Goal: Task Accomplishment & Management: Complete application form

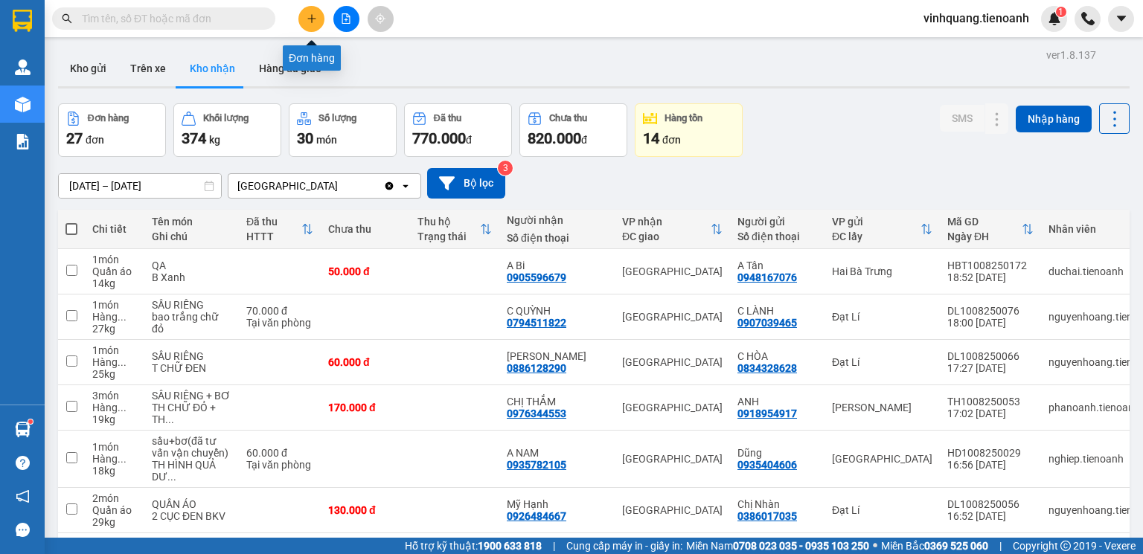
click at [310, 20] on icon "plus" at bounding box center [312, 18] width 10 height 10
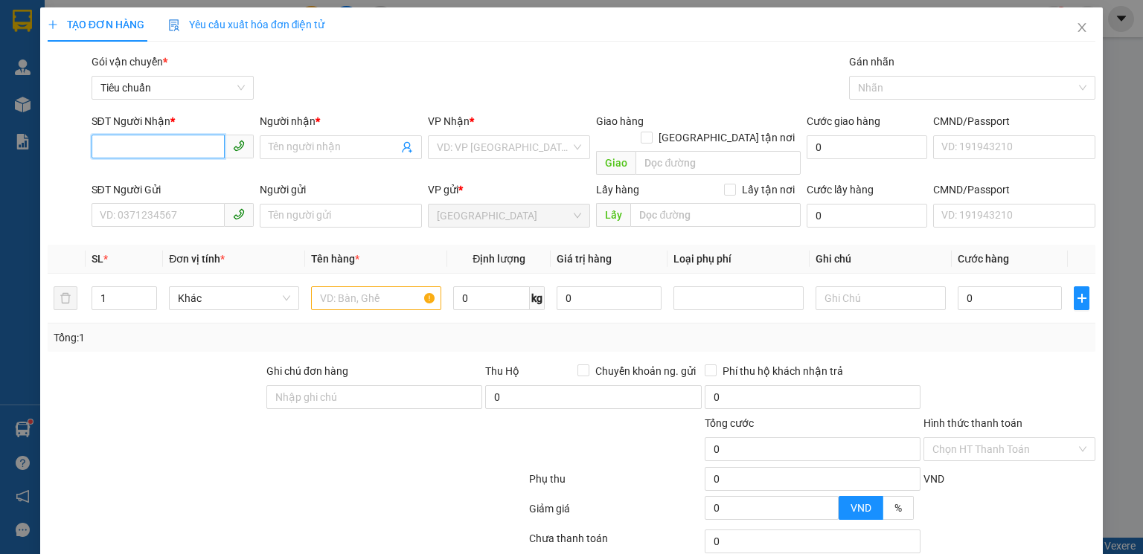
click at [170, 149] on input "SĐT Người Nhận *" at bounding box center [158, 147] width 133 height 24
type input "0773939261"
click at [179, 176] on div "0773939261 - A Lộc" at bounding box center [171, 177] width 143 height 16
type input "A Lộc"
type input "600.000"
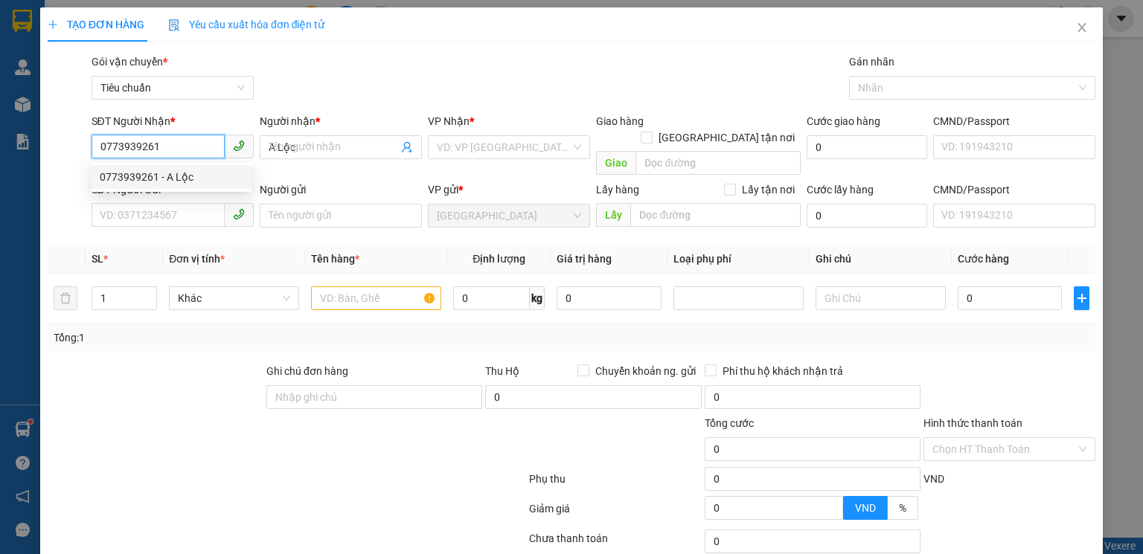
type input "600.000"
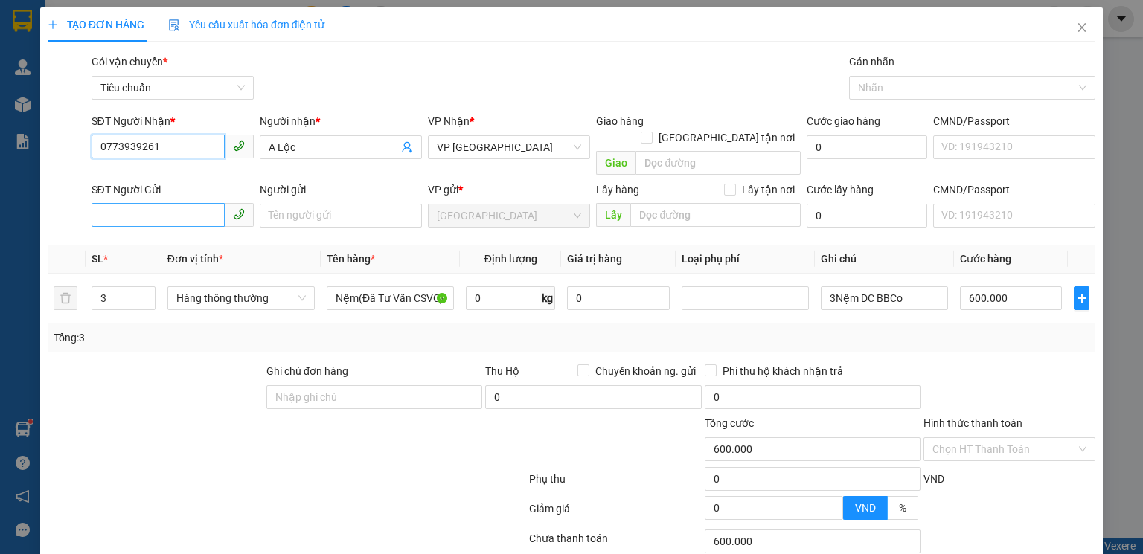
type input "0773939261"
click at [166, 203] on input "SĐT Người Gửi" at bounding box center [158, 215] width 133 height 24
type input "0349977766"
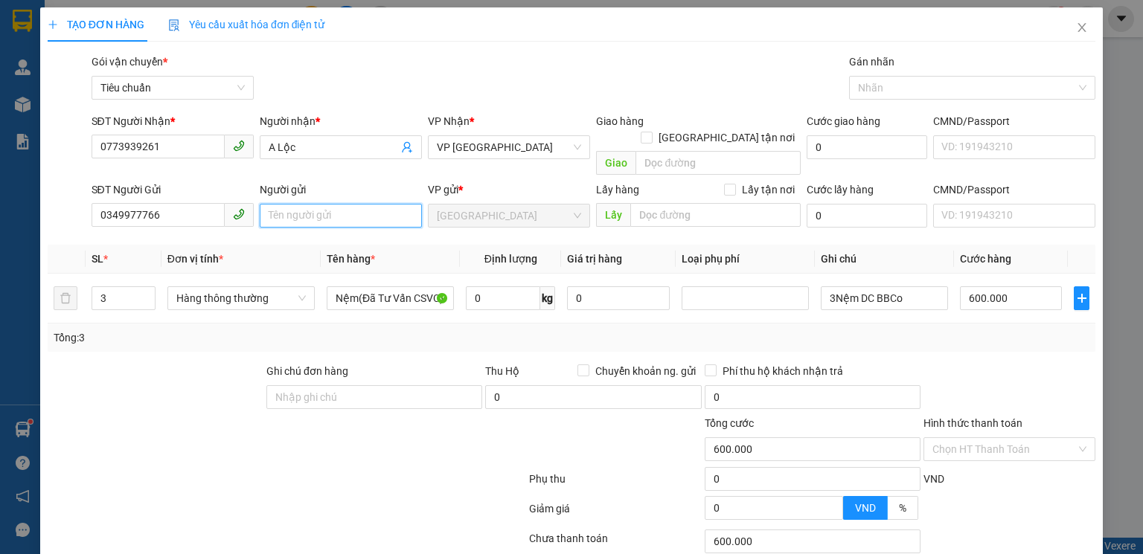
click at [295, 204] on input "Người gửi" at bounding box center [341, 216] width 162 height 24
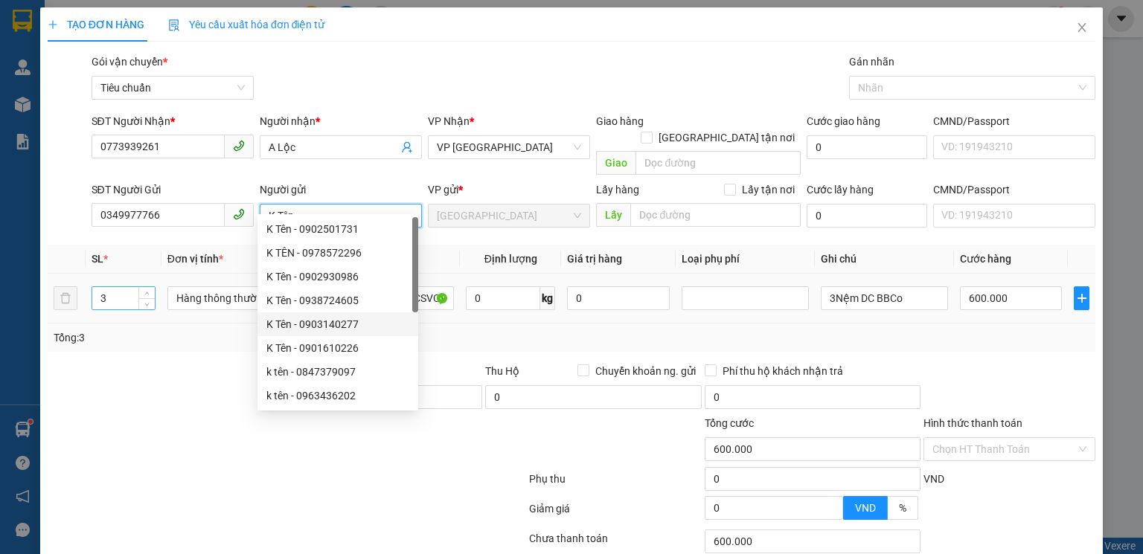
type input "K Tên"
click at [110, 287] on input "3" at bounding box center [123, 298] width 63 height 22
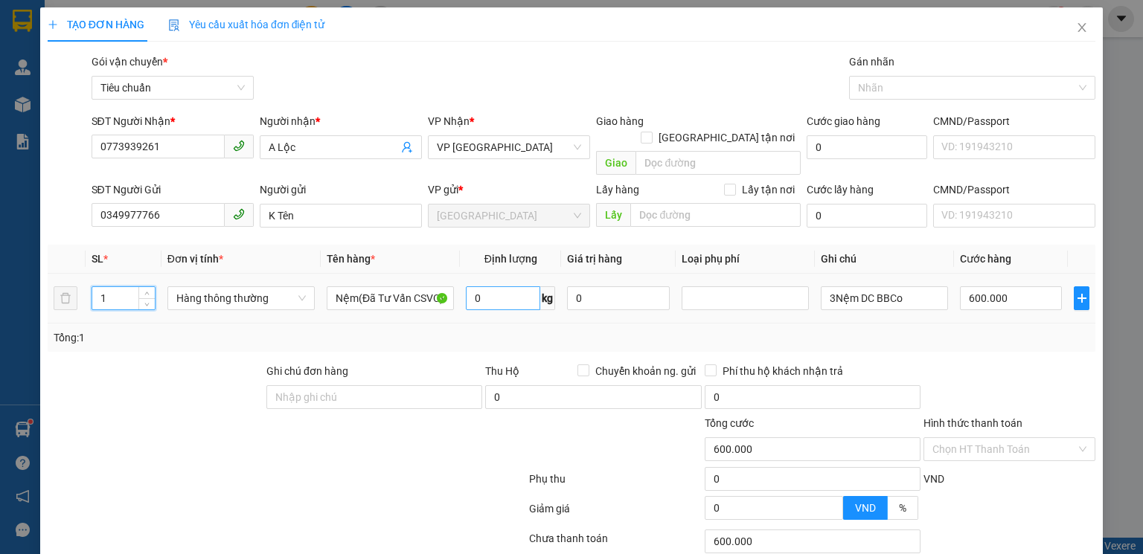
type input "1"
click at [515, 287] on input "0" at bounding box center [503, 299] width 74 height 24
type input "0"
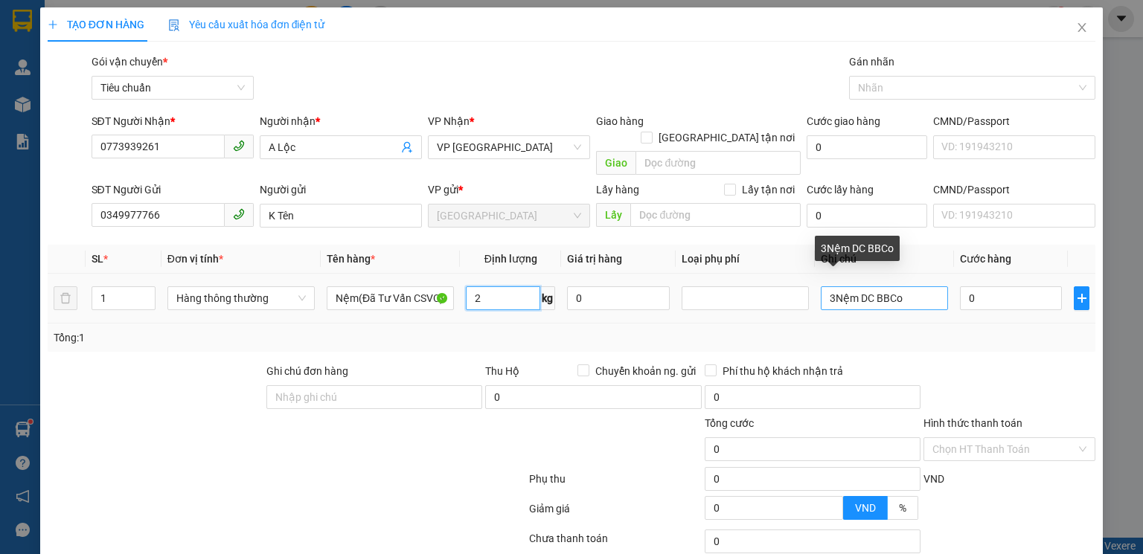
type input "2"
click at [827, 287] on input "3Nệm DC BBCo" at bounding box center [884, 299] width 127 height 24
type input "Nệm DC BBCo"
type input "30.000"
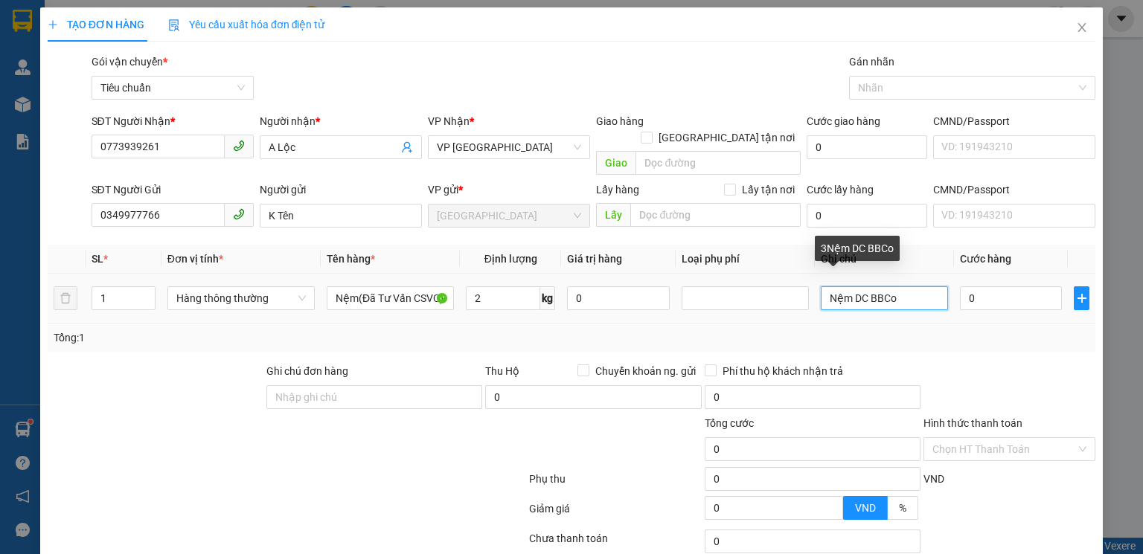
type input "30.000"
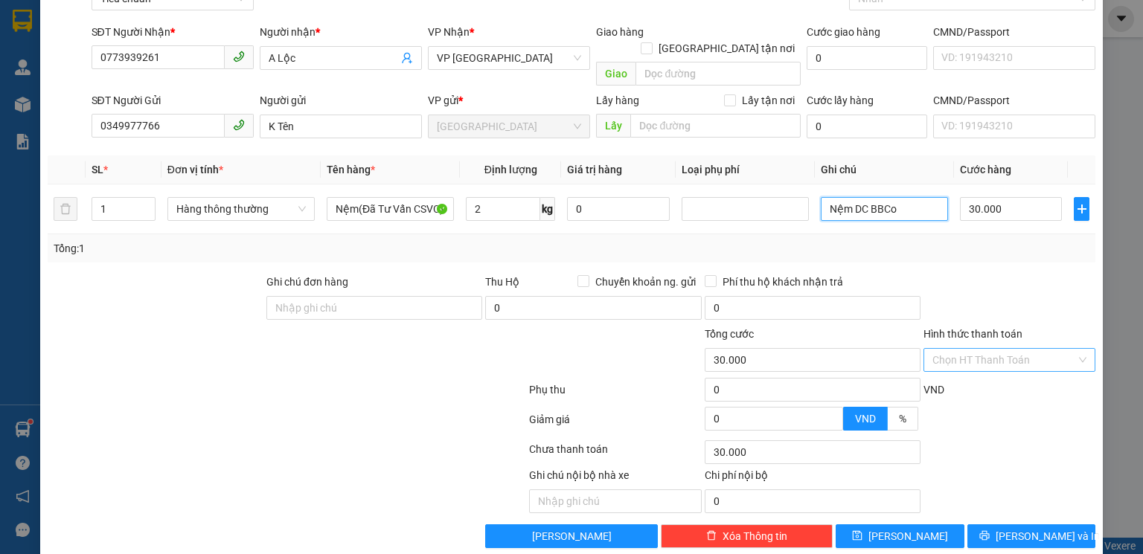
scroll to position [96, 0]
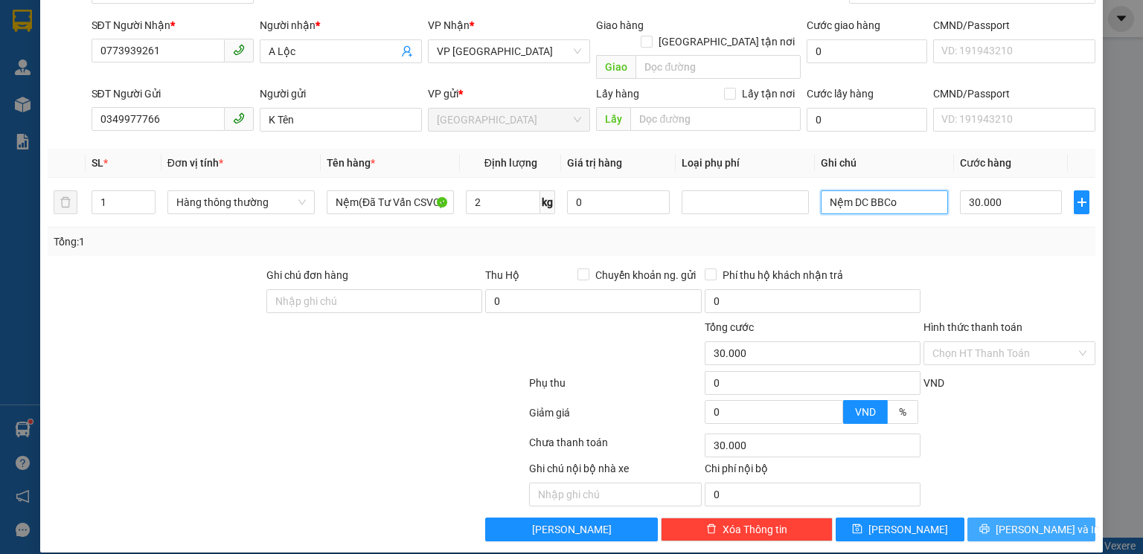
type input "Nệm DC BBCo"
click at [1028, 522] on span "[PERSON_NAME] và In" at bounding box center [1048, 530] width 104 height 16
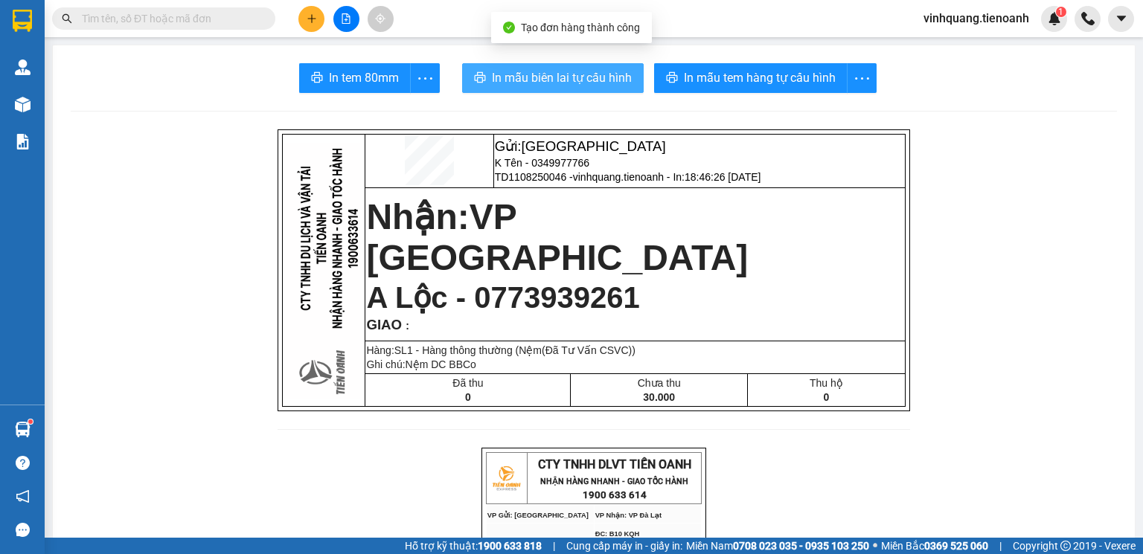
click at [576, 74] on span "In mẫu biên lai tự cấu hình" at bounding box center [562, 77] width 140 height 19
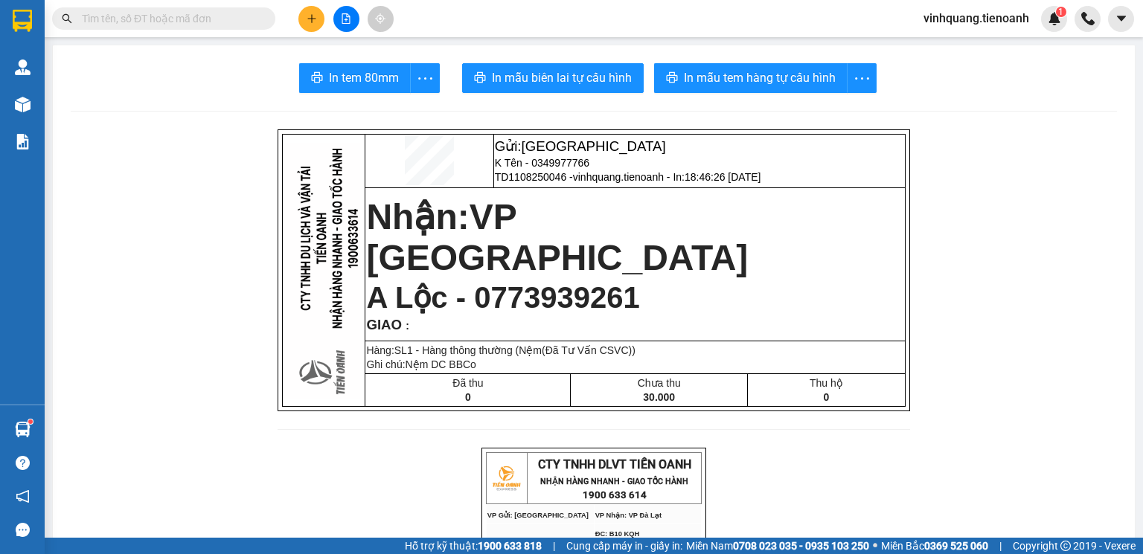
click at [134, 14] on input "text" at bounding box center [170, 18] width 176 height 16
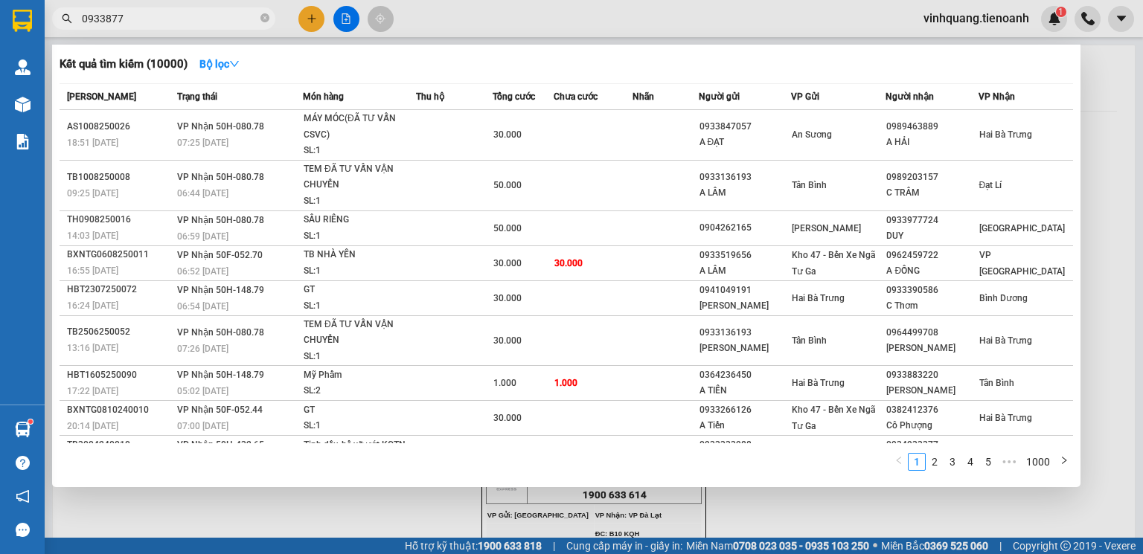
type input "09338777"
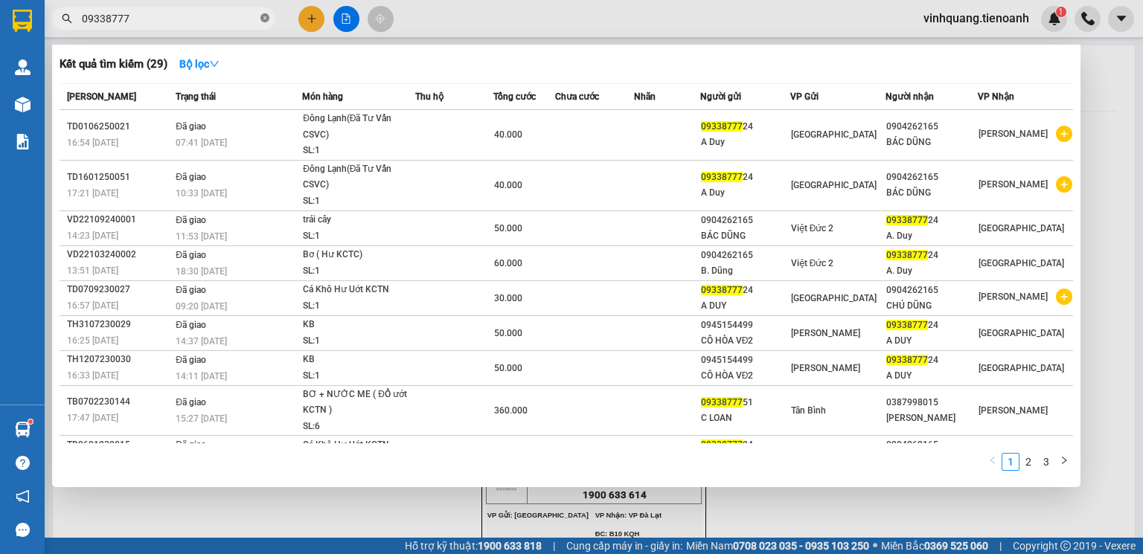
click at [265, 18] on icon "close-circle" at bounding box center [264, 17] width 9 height 9
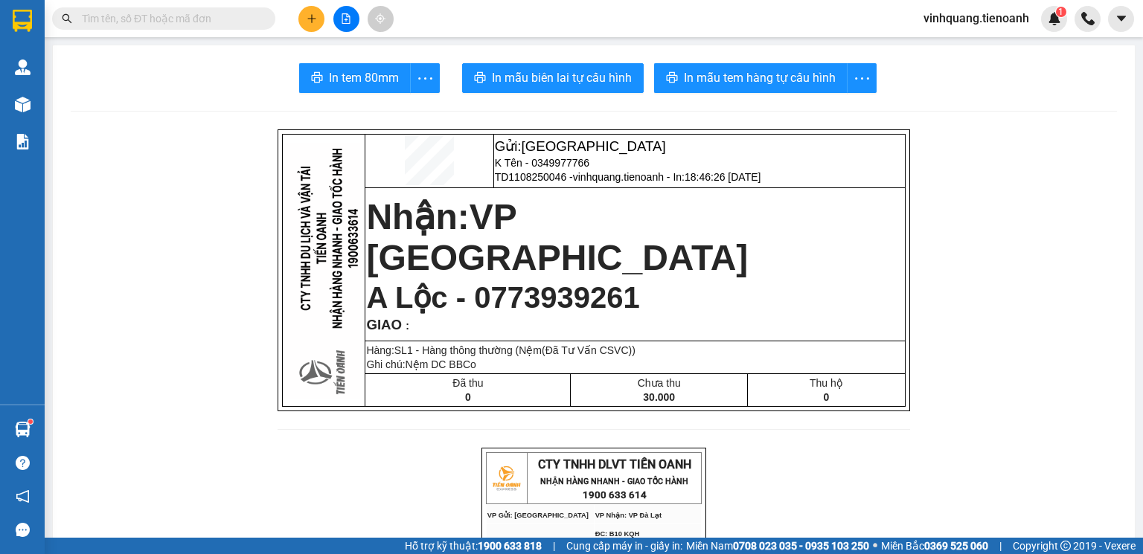
click at [158, 21] on input "text" at bounding box center [170, 18] width 176 height 16
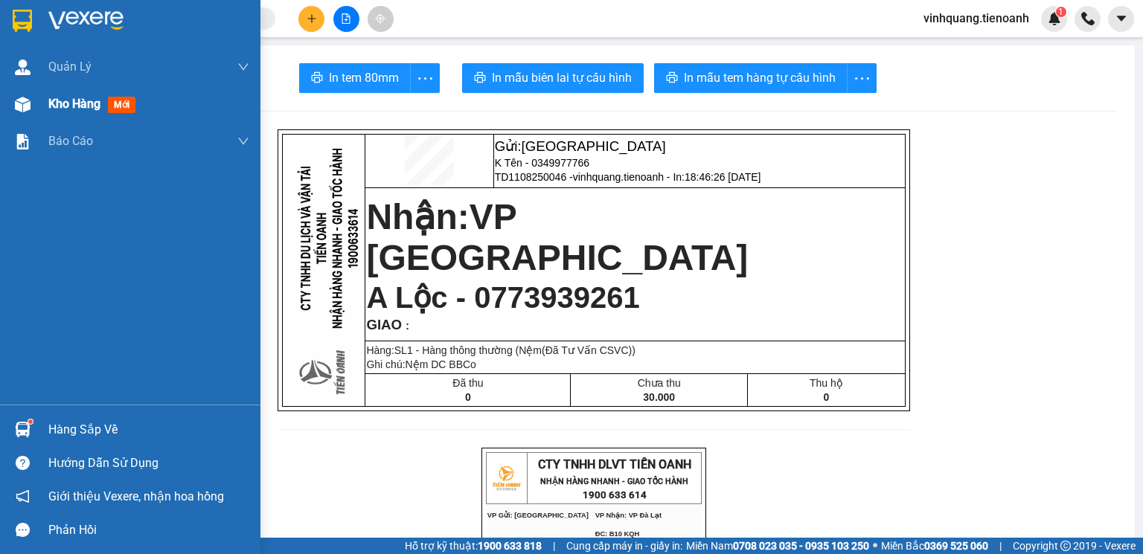
click at [21, 105] on img at bounding box center [23, 105] width 16 height 16
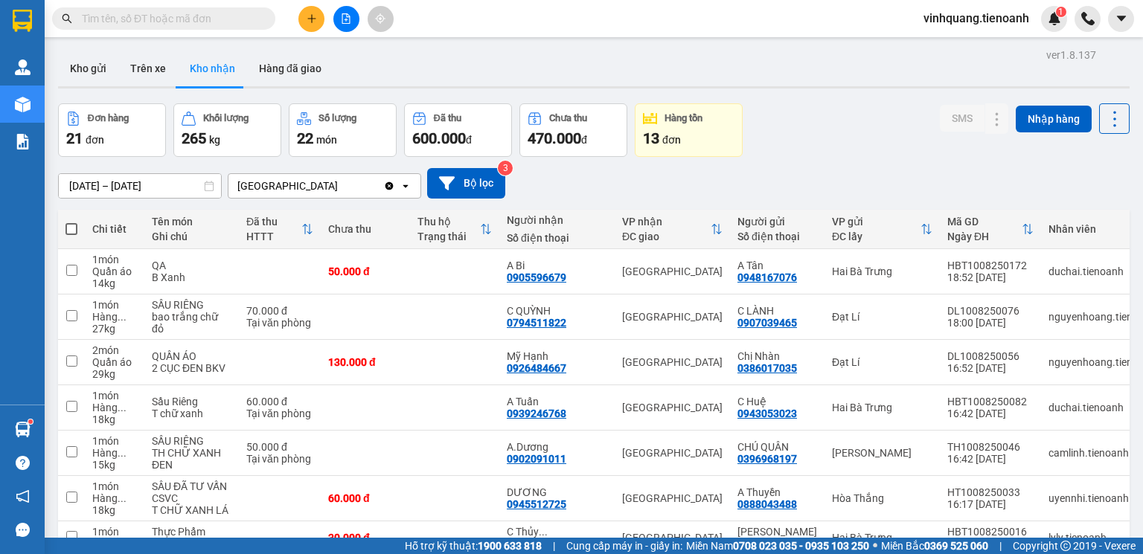
click at [179, 10] on input "text" at bounding box center [170, 18] width 176 height 16
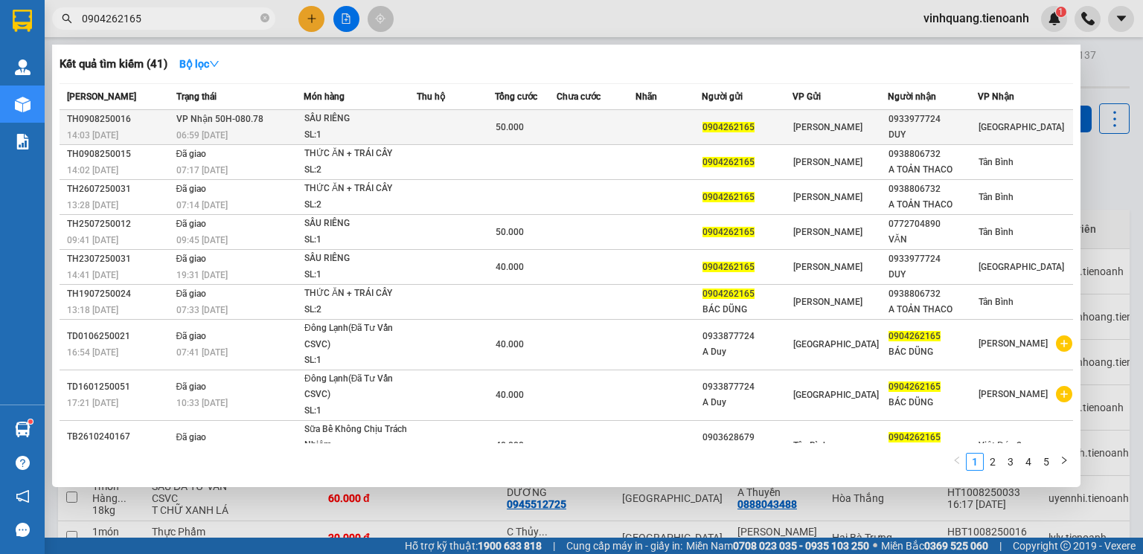
type input "0904262165"
click at [568, 131] on td at bounding box center [596, 127] width 79 height 35
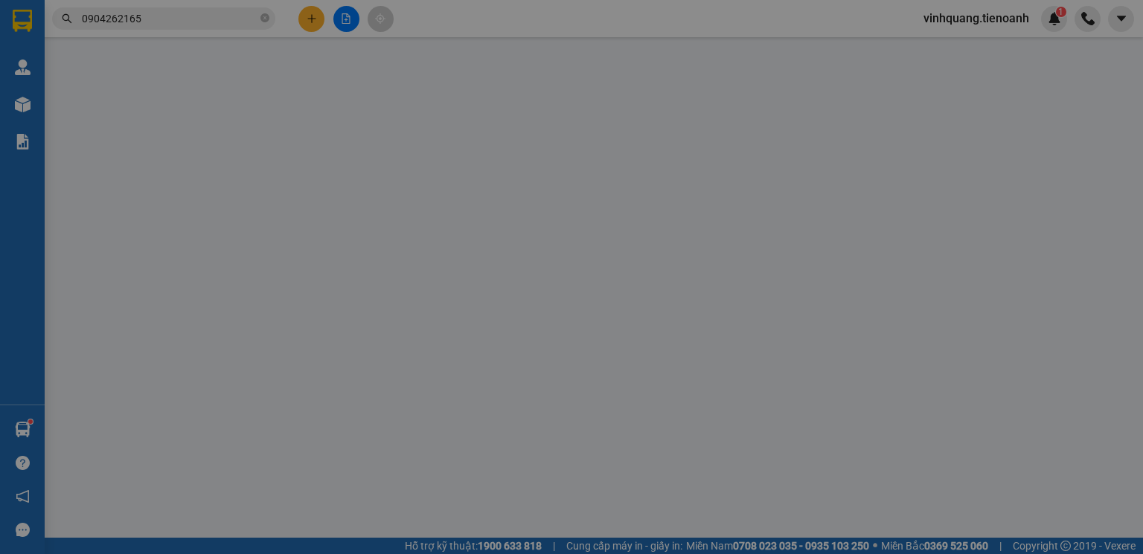
type input "0933977724"
type input "DUY"
type input "0904262165"
type input "50.000"
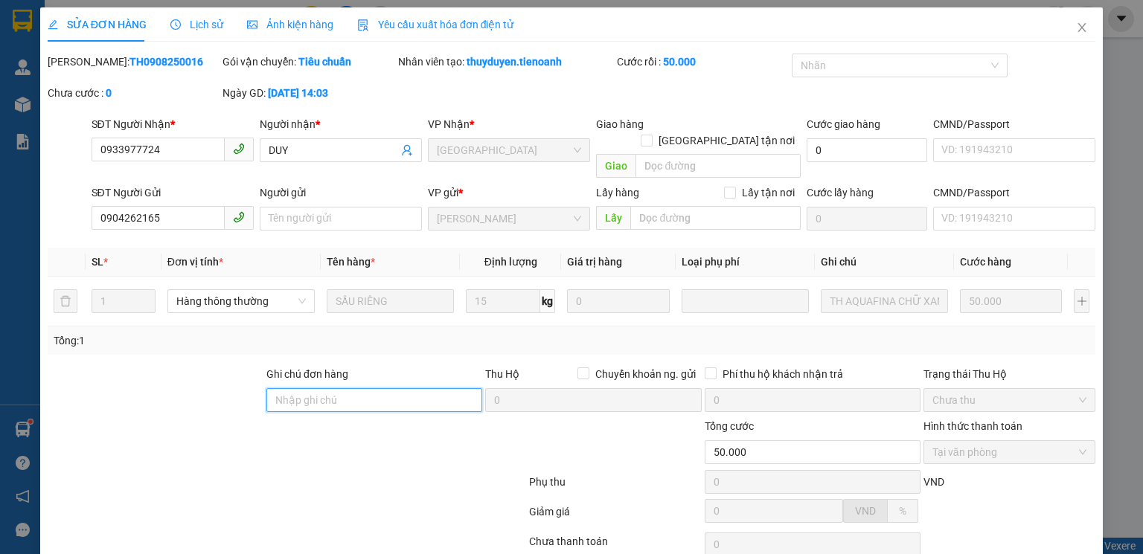
click at [310, 388] on input "Ghi chú đơn hàng" at bounding box center [374, 400] width 216 height 24
click at [269, 388] on input "0933877724" at bounding box center [374, 400] width 216 height 24
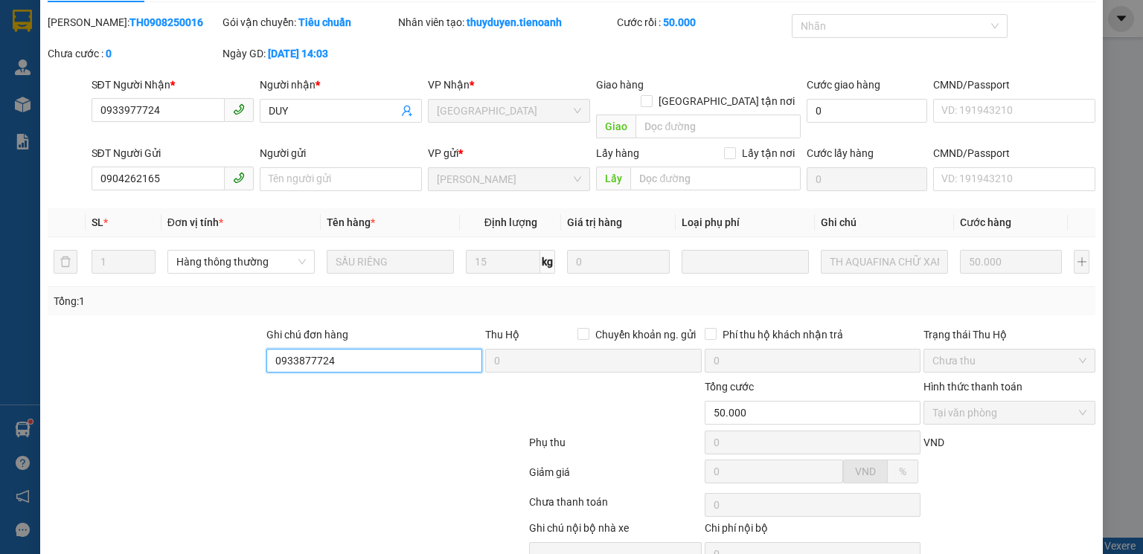
scroll to position [99, 0]
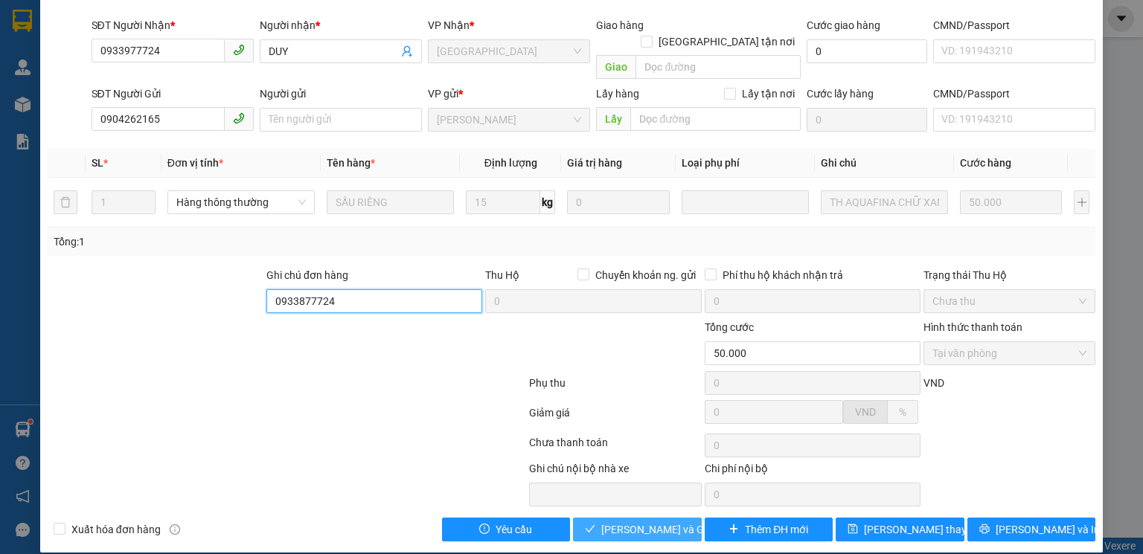
type input "0933877724"
click at [649, 522] on span "[PERSON_NAME] và Giao hàng" at bounding box center [672, 530] width 143 height 16
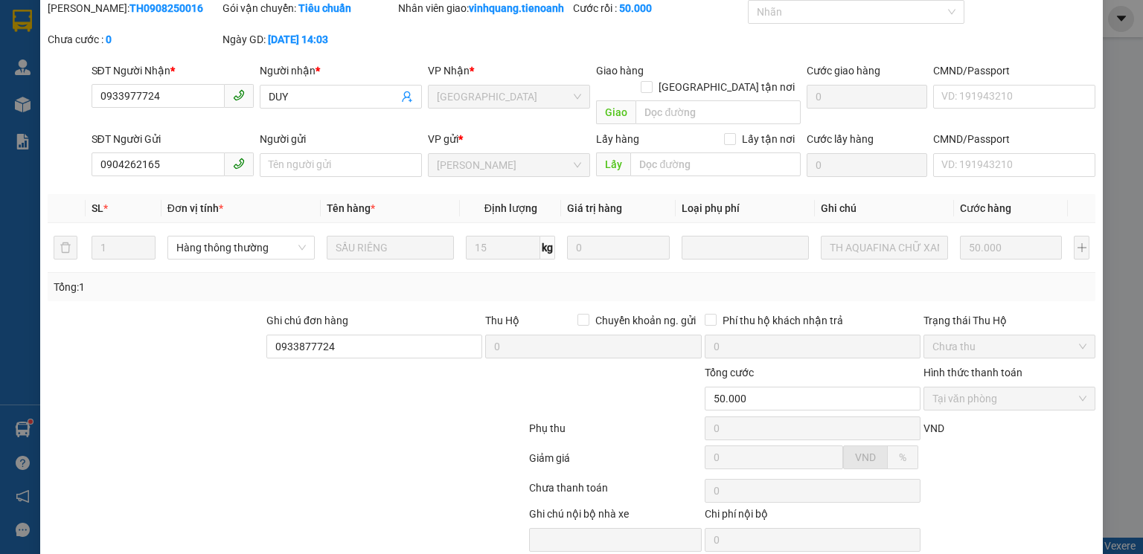
scroll to position [0, 0]
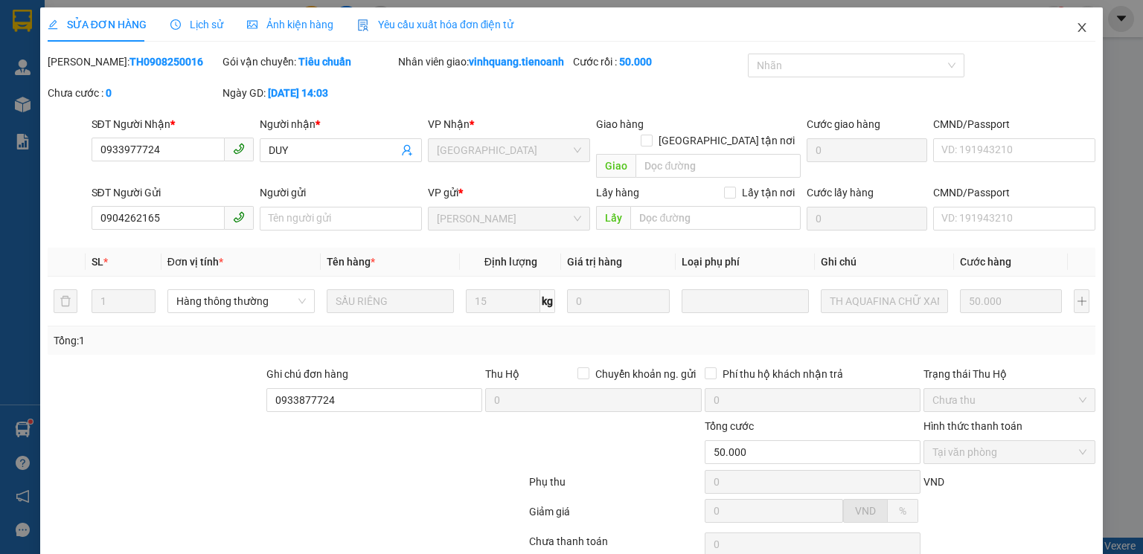
click at [1076, 27] on icon "close" at bounding box center [1082, 28] width 12 height 12
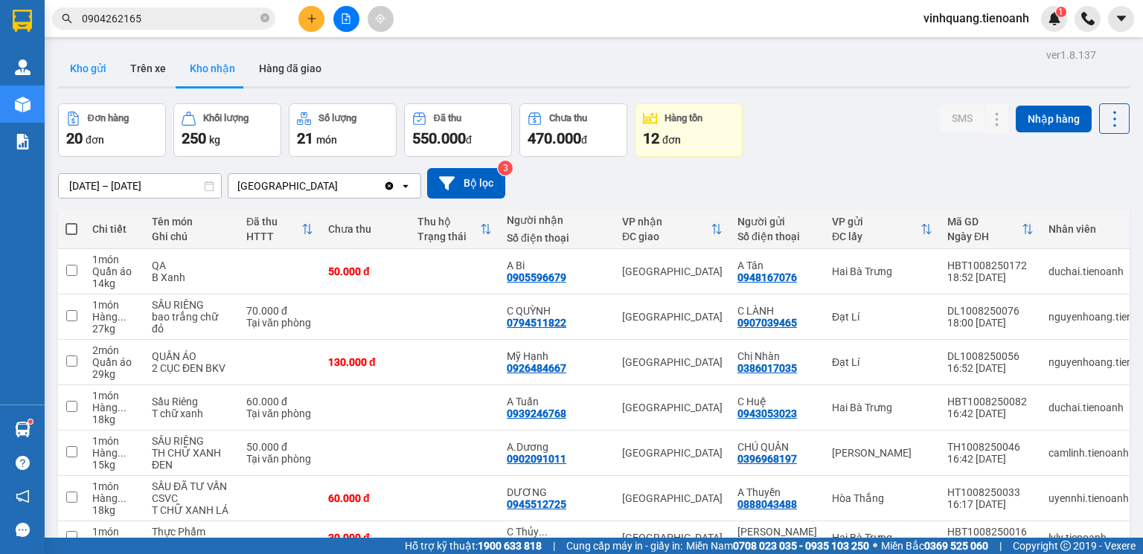
click at [105, 68] on button "Kho gửi" at bounding box center [88, 69] width 60 height 36
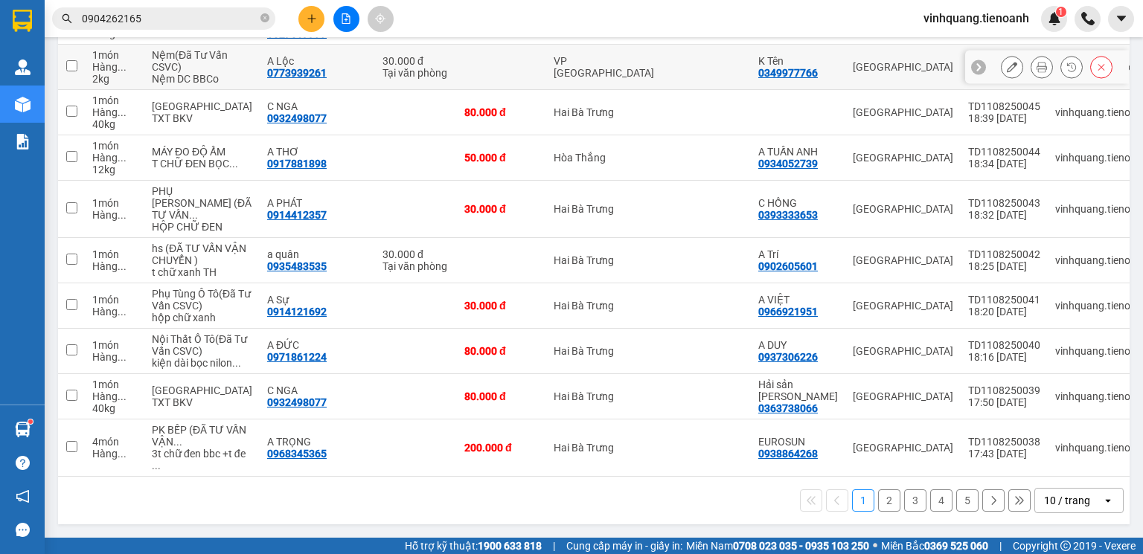
scroll to position [403, 0]
click at [1066, 504] on div "10 / trang" at bounding box center [1067, 500] width 46 height 15
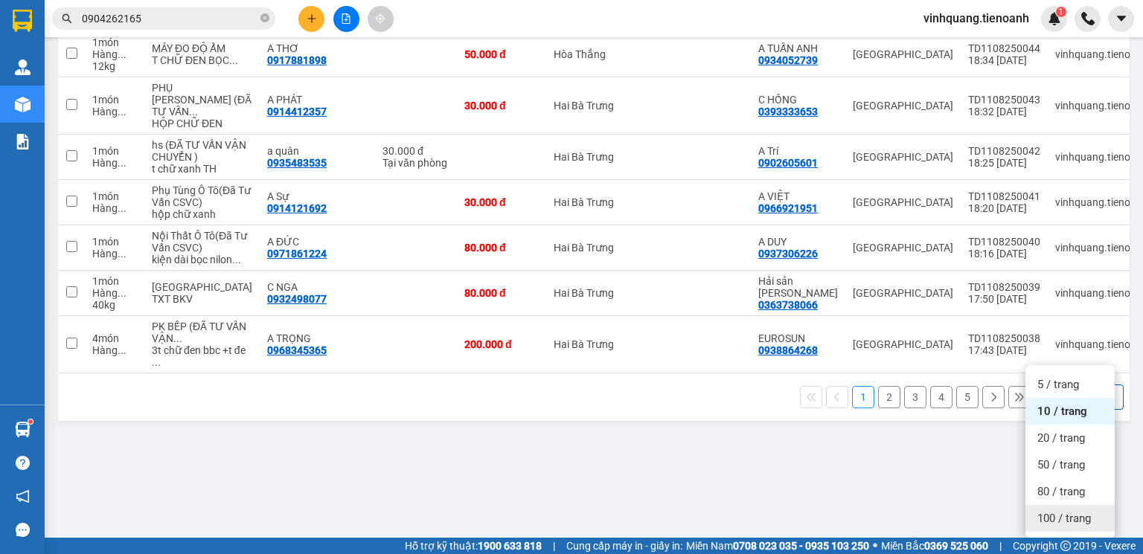
click at [1060, 511] on span "100 / trang" at bounding box center [1064, 518] width 54 height 15
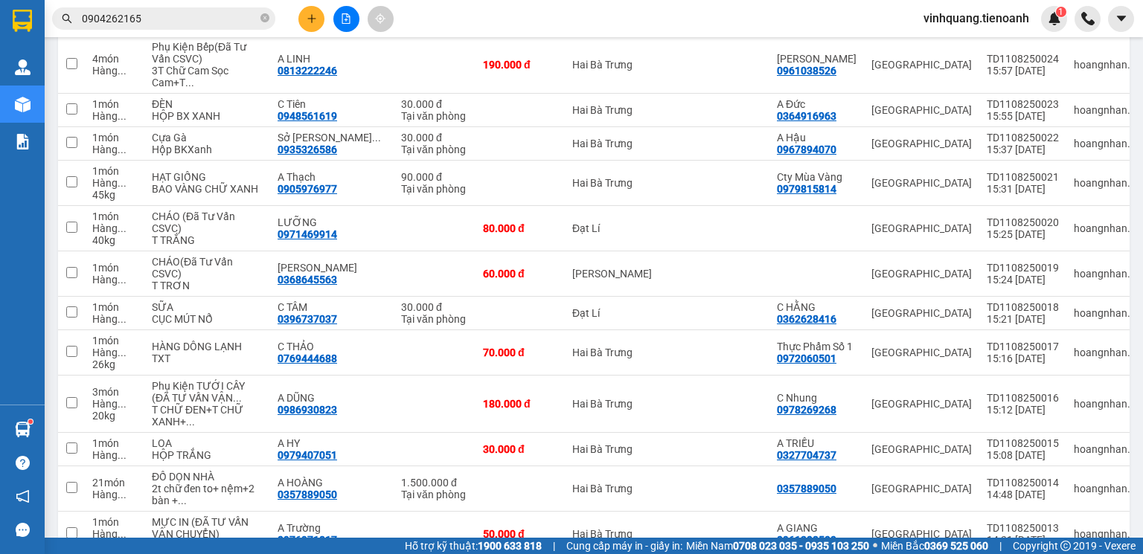
scroll to position [1141, 0]
